Goal: Task Accomplishment & Management: Manage account settings

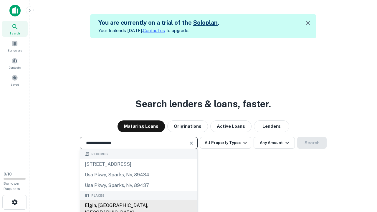
click at [139, 206] on div "Elgin, [GEOGRAPHIC_DATA], [GEOGRAPHIC_DATA]" at bounding box center [138, 210] width 117 height 18
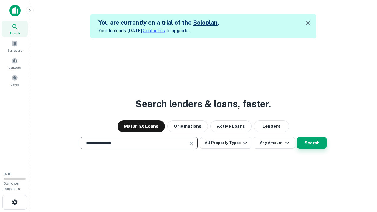
type input "**********"
click at [312, 143] on button "Search" at bounding box center [312, 143] width 29 height 12
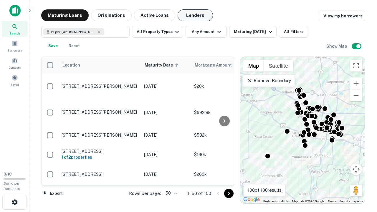
click at [195, 15] on button "Lenders" at bounding box center [195, 15] width 35 height 12
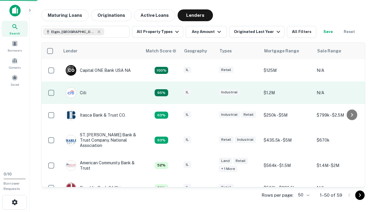
click at [209, 93] on div "IL" at bounding box center [198, 93] width 29 height 8
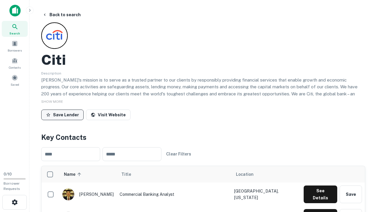
click at [63, 115] on button "Save Lender" at bounding box center [62, 115] width 42 height 11
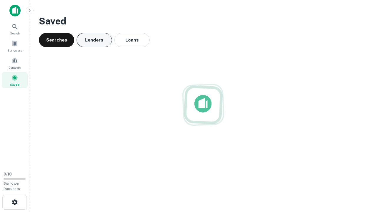
click at [94, 40] on button "Lenders" at bounding box center [94, 40] width 35 height 14
